Goal: Task Accomplishment & Management: Complete application form

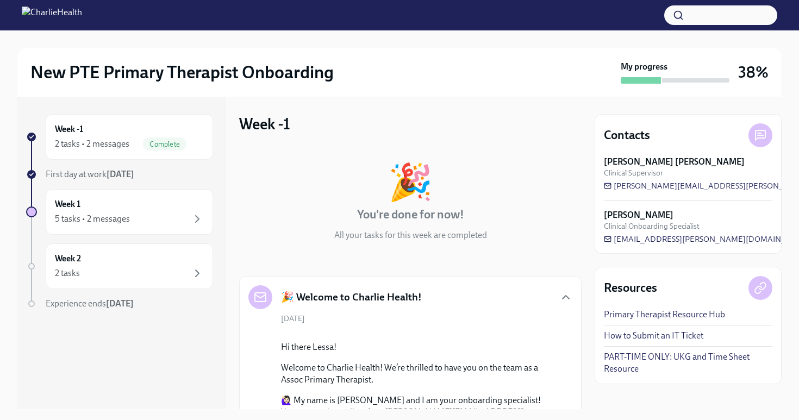
scroll to position [1647, 0]
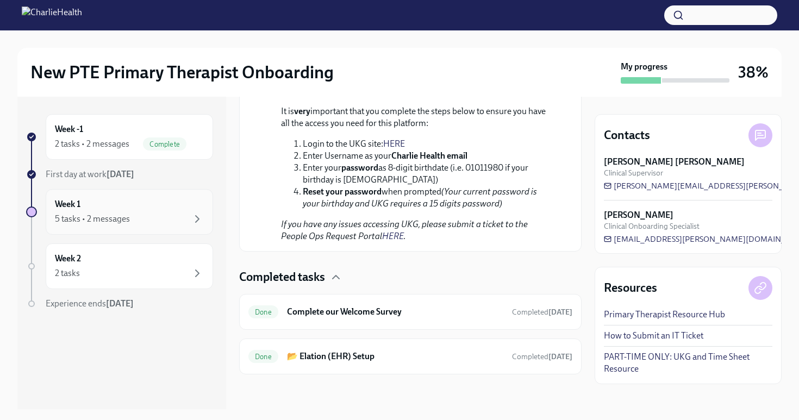
click at [121, 216] on div "5 tasks • 2 messages" at bounding box center [92, 219] width 75 height 12
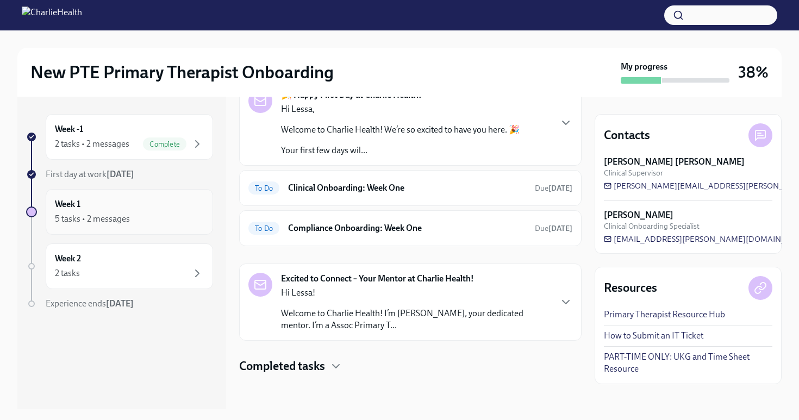
scroll to position [67, 0]
click at [370, 192] on h6 "Clinical Onboarding: Week One" at bounding box center [407, 188] width 238 height 12
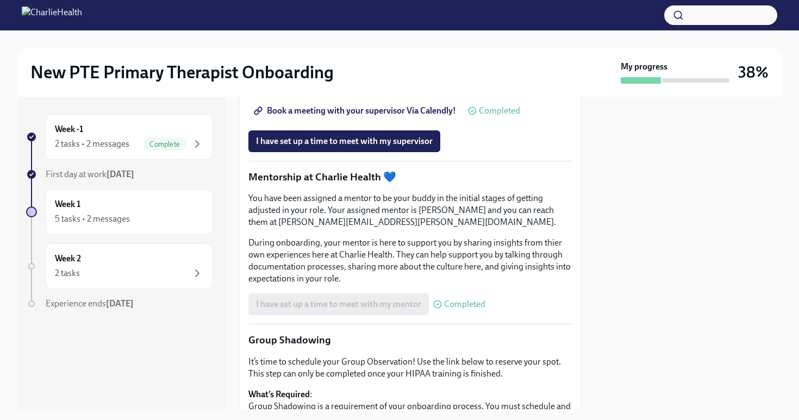
scroll to position [1091, 0]
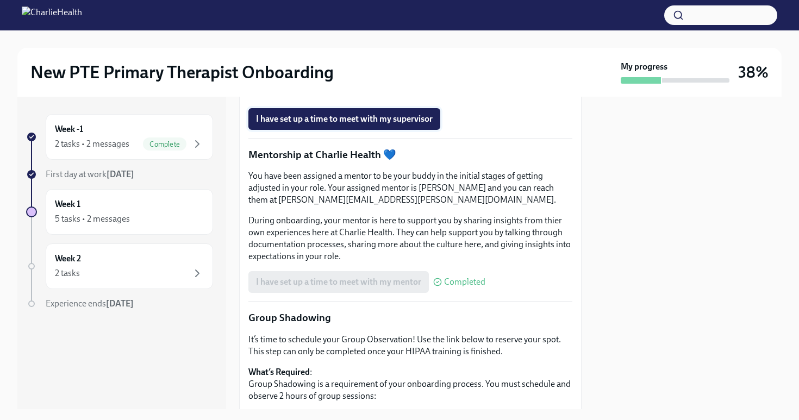
click at [383, 130] on button "I have set up a time to meet with my supervisor" at bounding box center [344, 119] width 192 height 22
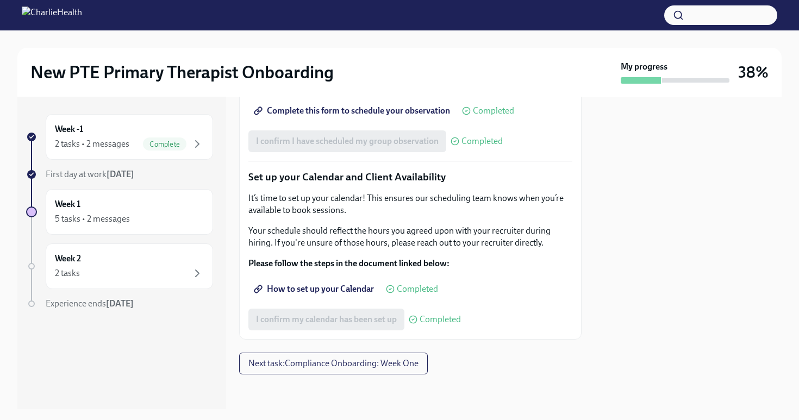
scroll to position [1723, 0]
click at [350, 360] on span "Next task : Compliance Onboarding: Week One" at bounding box center [333, 363] width 170 height 11
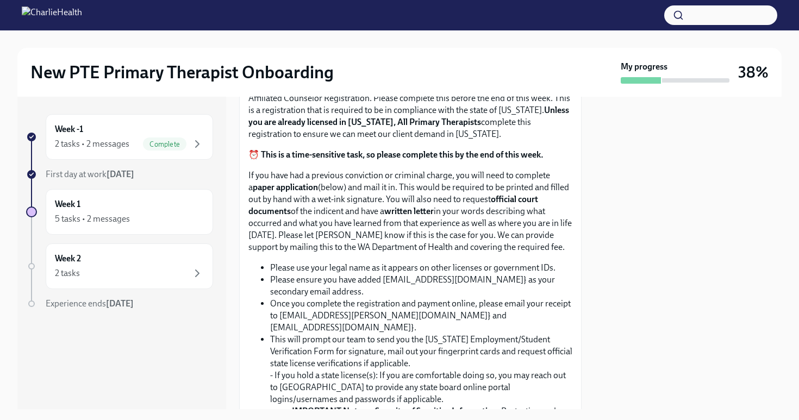
scroll to position [707, 0]
click at [346, 15] on span "Upload CPR/First Aid Training Certificate" at bounding box center [339, 9] width 166 height 11
click at [0, 0] on input "Upload CPR/First Aid Training Certificate" at bounding box center [0, 0] width 0 height 0
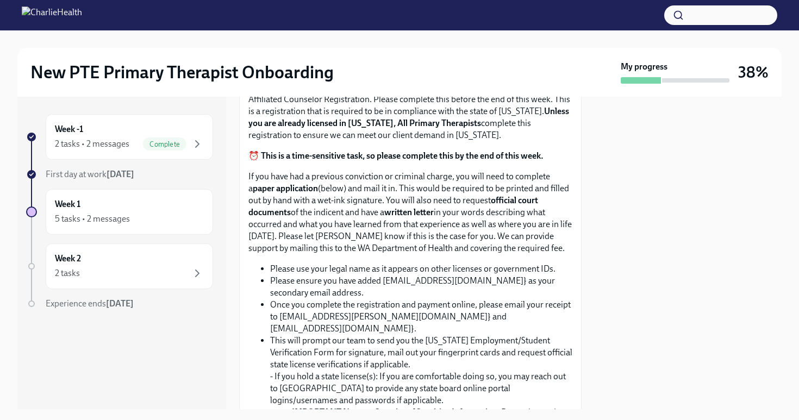
click at [368, 15] on span "Upload CPR/First Aid Training Certificate" at bounding box center [339, 9] width 166 height 11
click at [0, 0] on input "Upload CPR/First Aid Training Certificate" at bounding box center [0, 0] width 0 height 0
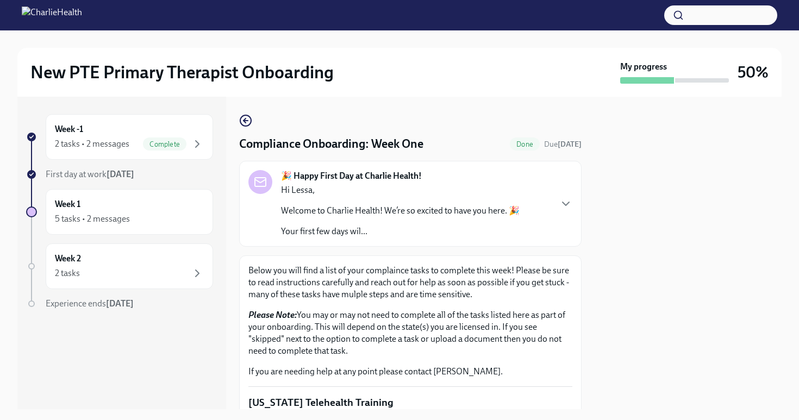
scroll to position [0, 0]
click at [565, 199] on icon "button" at bounding box center [565, 203] width 13 height 13
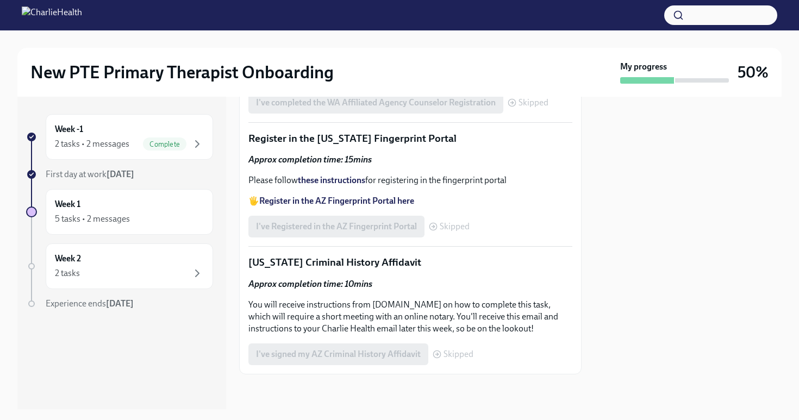
scroll to position [2459, 0]
click at [122, 258] on div "Week 2 2 tasks" at bounding box center [129, 266] width 149 height 27
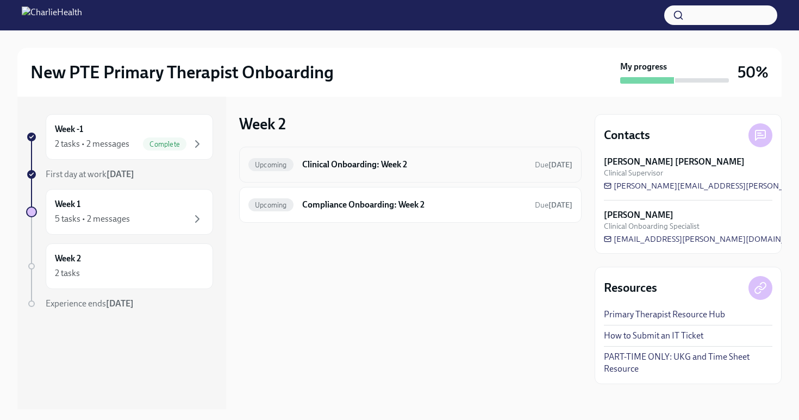
click at [399, 159] on h6 "Clinical Onboarding: Week 2" at bounding box center [414, 165] width 224 height 12
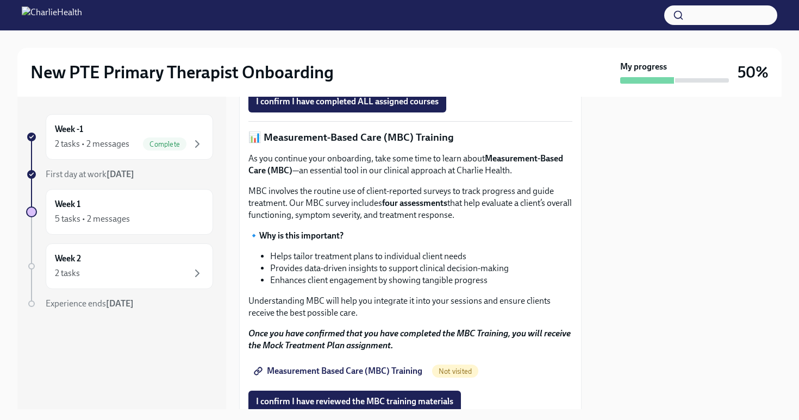
scroll to position [441, 0]
